Goal: Task Accomplishment & Management: Use online tool/utility

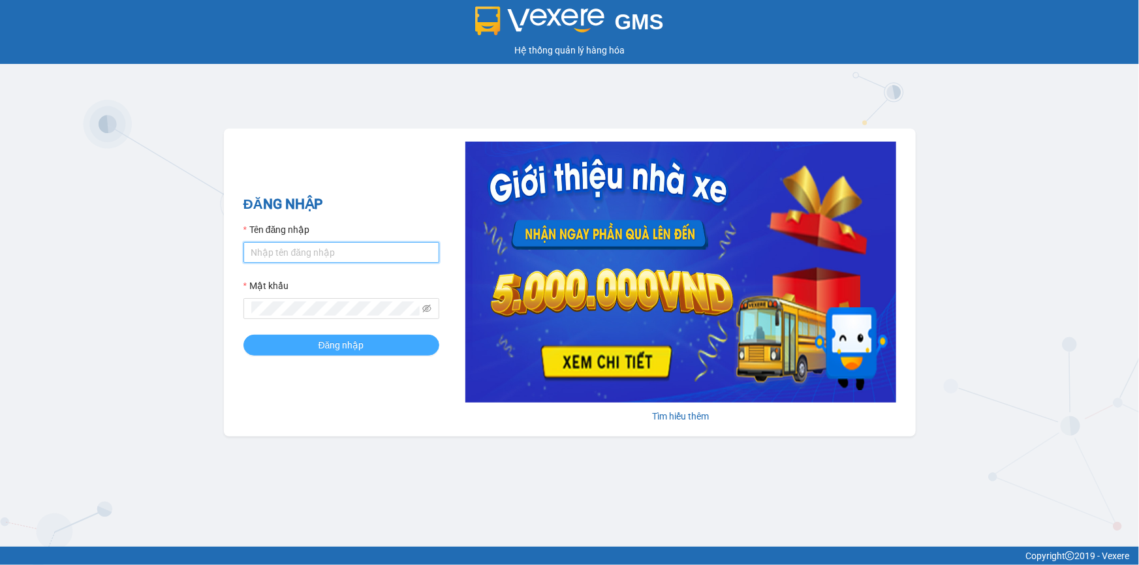
type input "trinh.hoanganh"
click at [315, 343] on button "Đăng nhập" at bounding box center [341, 345] width 196 height 21
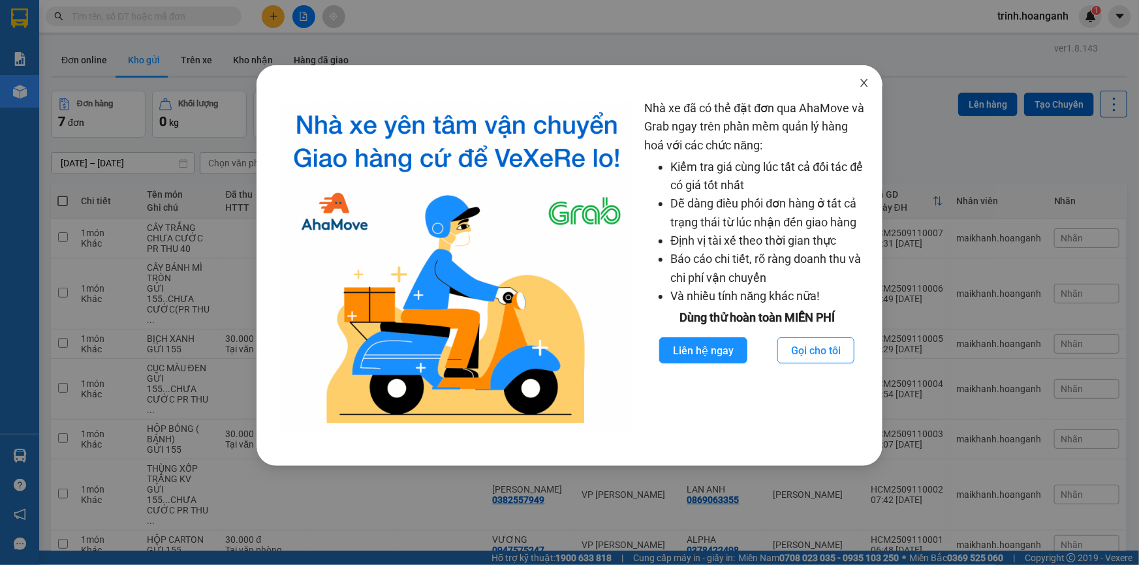
click at [862, 91] on span "Close" at bounding box center [864, 83] width 37 height 37
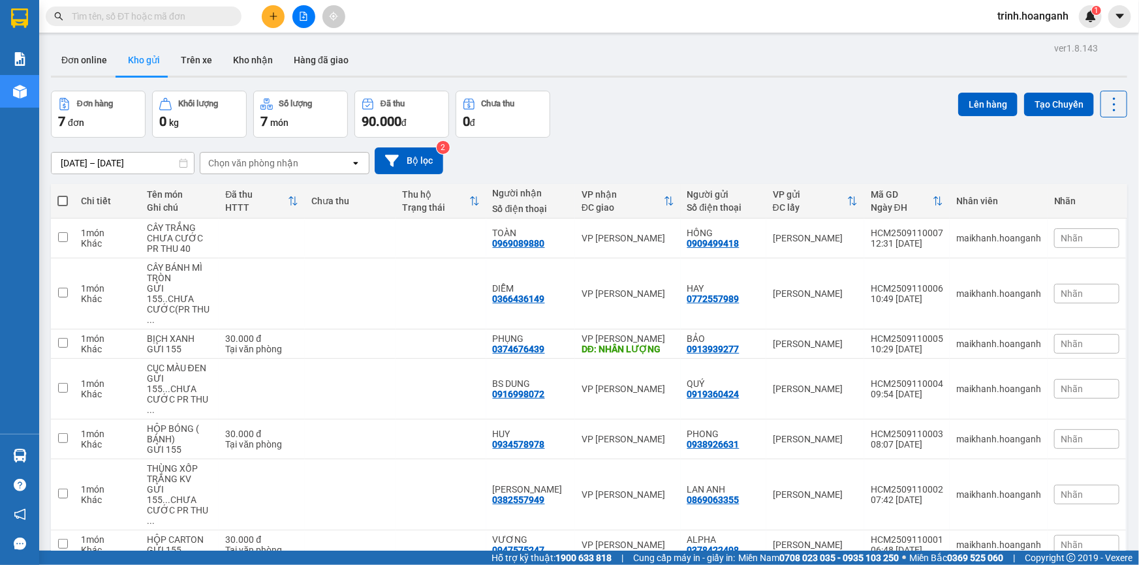
click at [300, 14] on icon "file-add" at bounding box center [303, 16] width 9 height 9
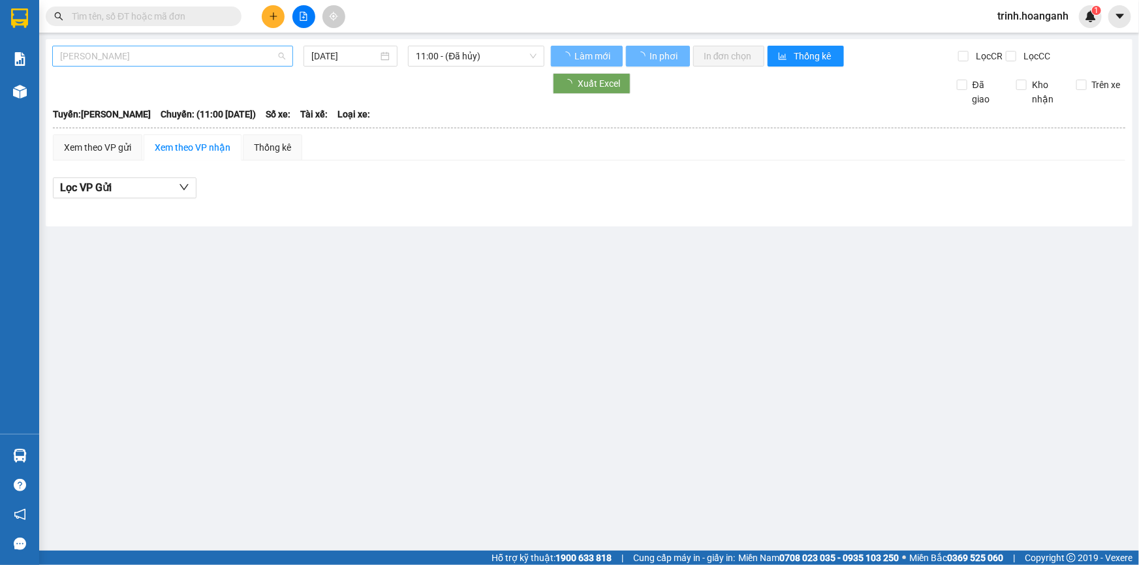
click at [111, 59] on span "Hồ Chí Minh - Phan Rang" at bounding box center [172, 56] width 225 height 20
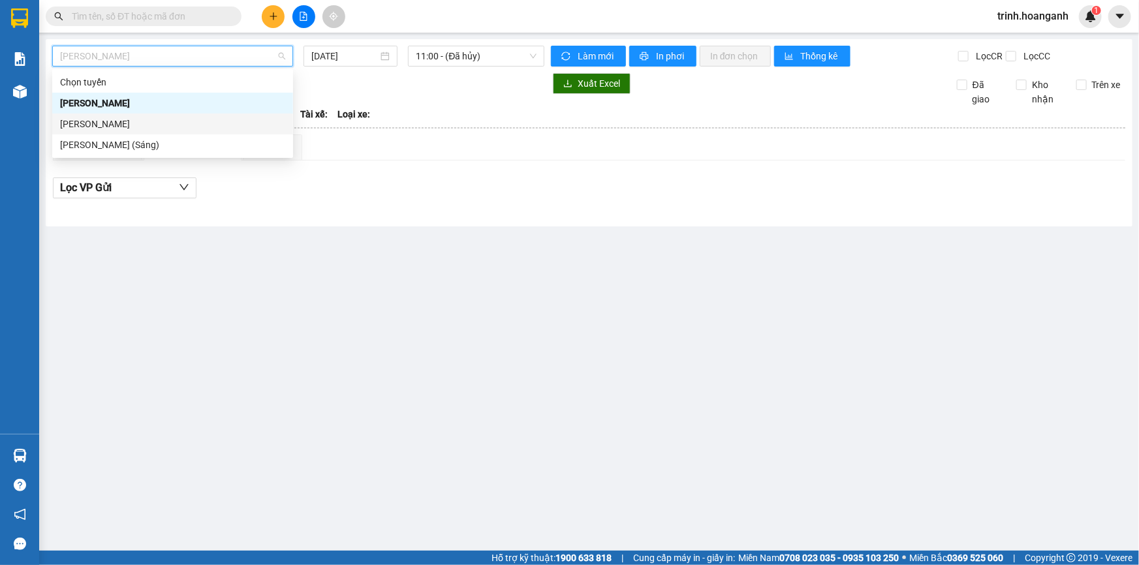
click at [114, 123] on div "Phan Rang - Hồ Chí Minh" at bounding box center [172, 124] width 225 height 14
type input "11/09/2025"
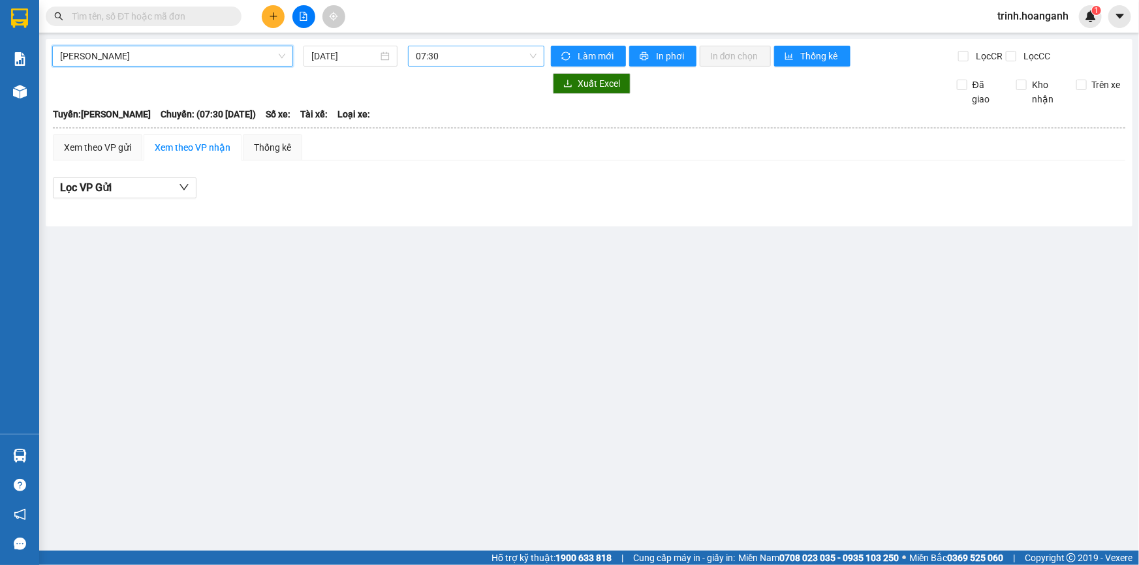
click at [452, 61] on span "07:30" at bounding box center [476, 56] width 121 height 20
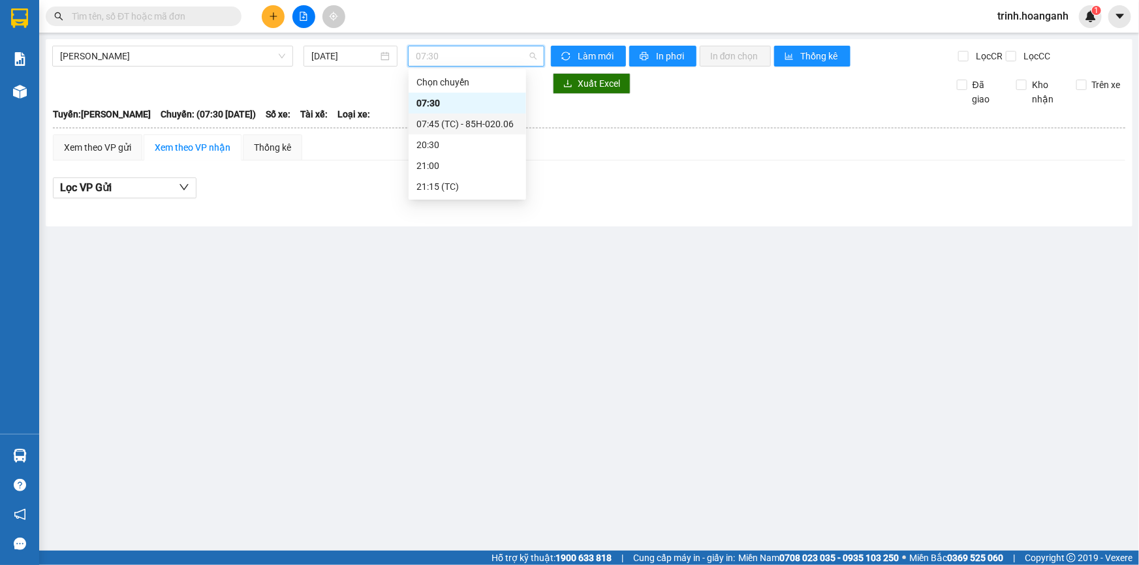
click at [451, 129] on div "07:45 (TC) - 85H-020.06" at bounding box center [467, 124] width 102 height 14
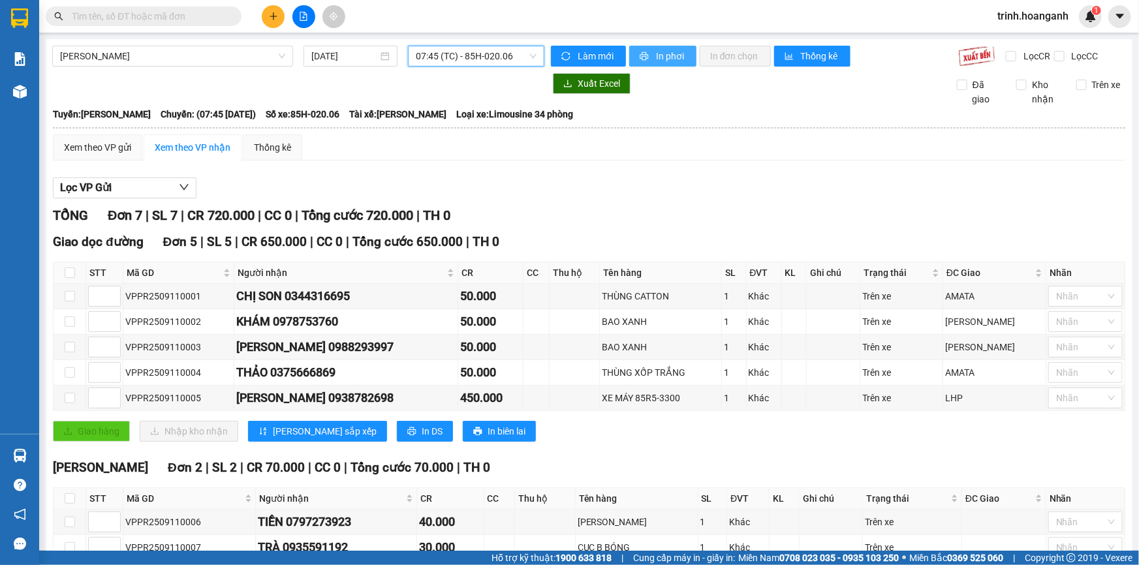
click at [661, 58] on span "In phơi" at bounding box center [671, 56] width 30 height 14
